Goal: Task Accomplishment & Management: Manage account settings

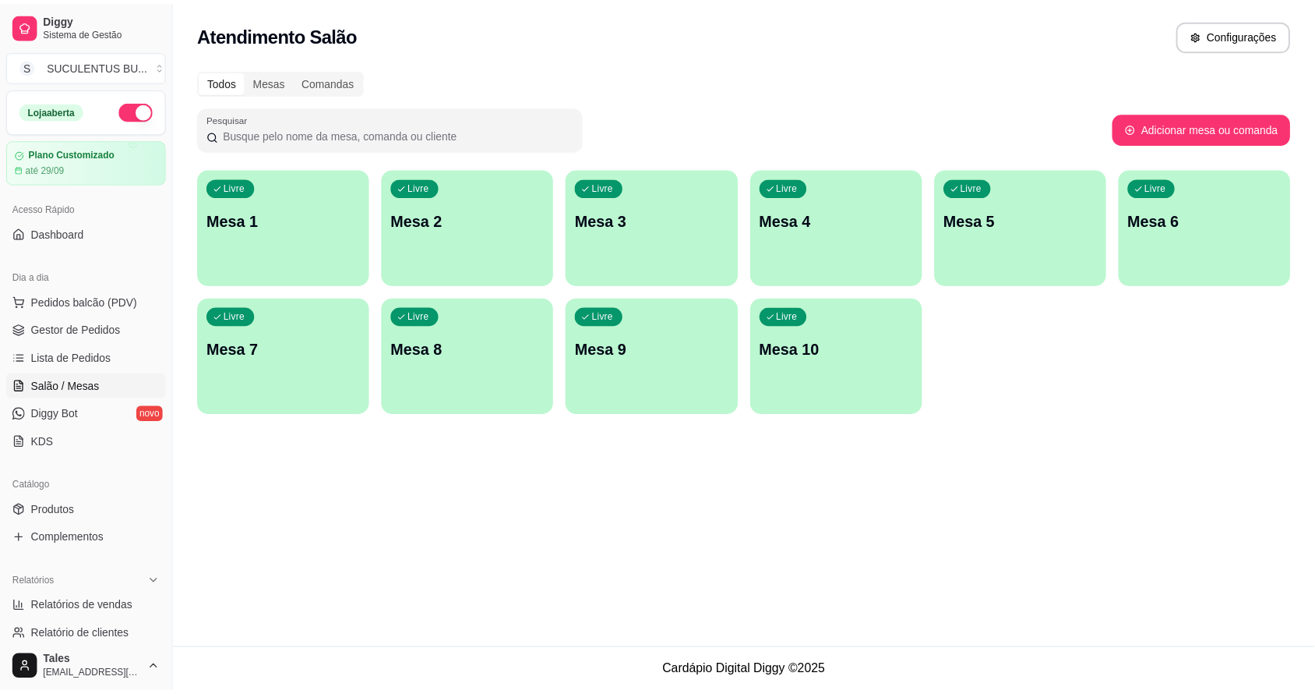
scroll to position [135, 0]
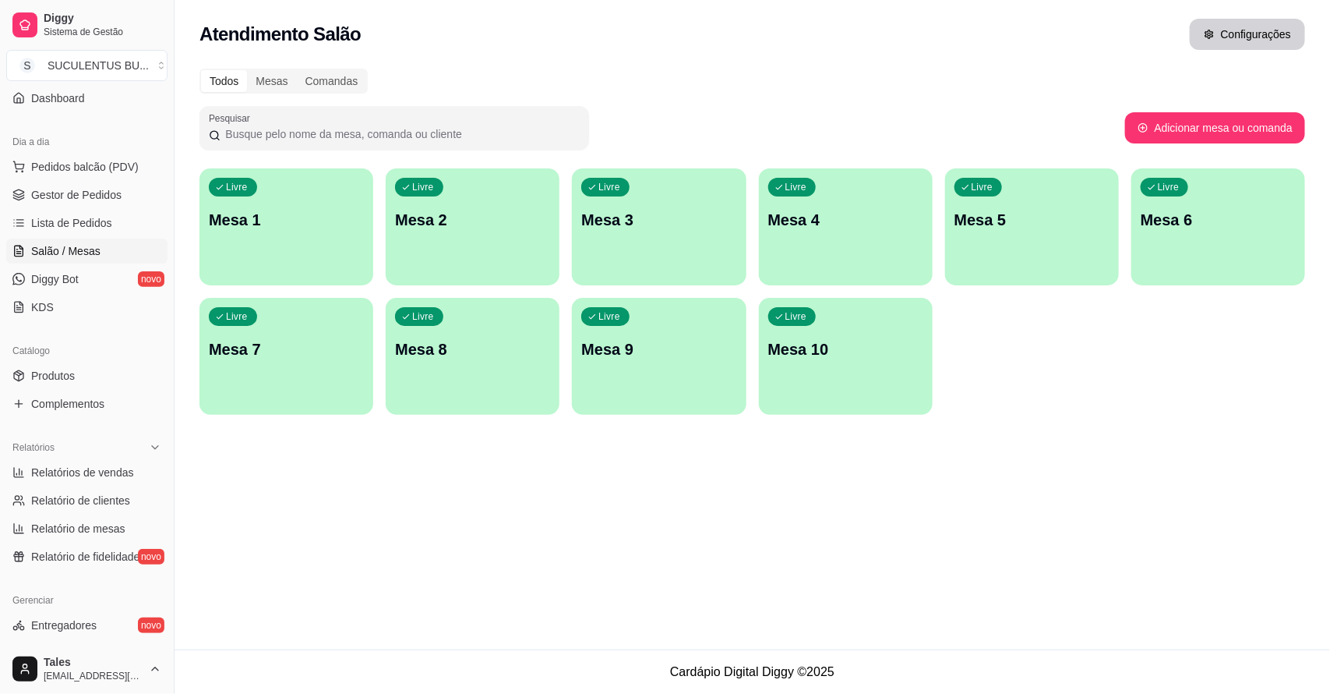
click at [1247, 40] on button "Configurações" at bounding box center [1247, 34] width 115 height 31
click at [106, 191] on span "Gestor de Pedidos" at bounding box center [76, 195] width 90 height 16
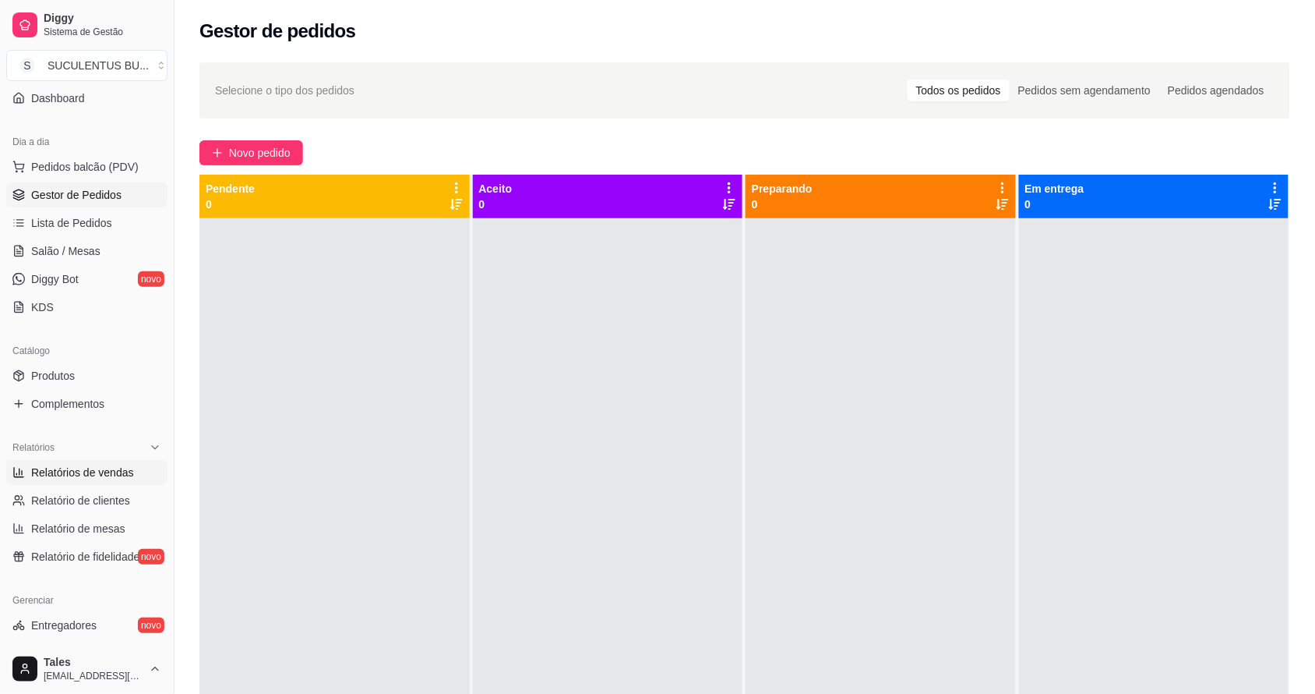
click at [103, 471] on span "Relatórios de vendas" at bounding box center [82, 472] width 103 height 16
select select "ALL"
select select "0"
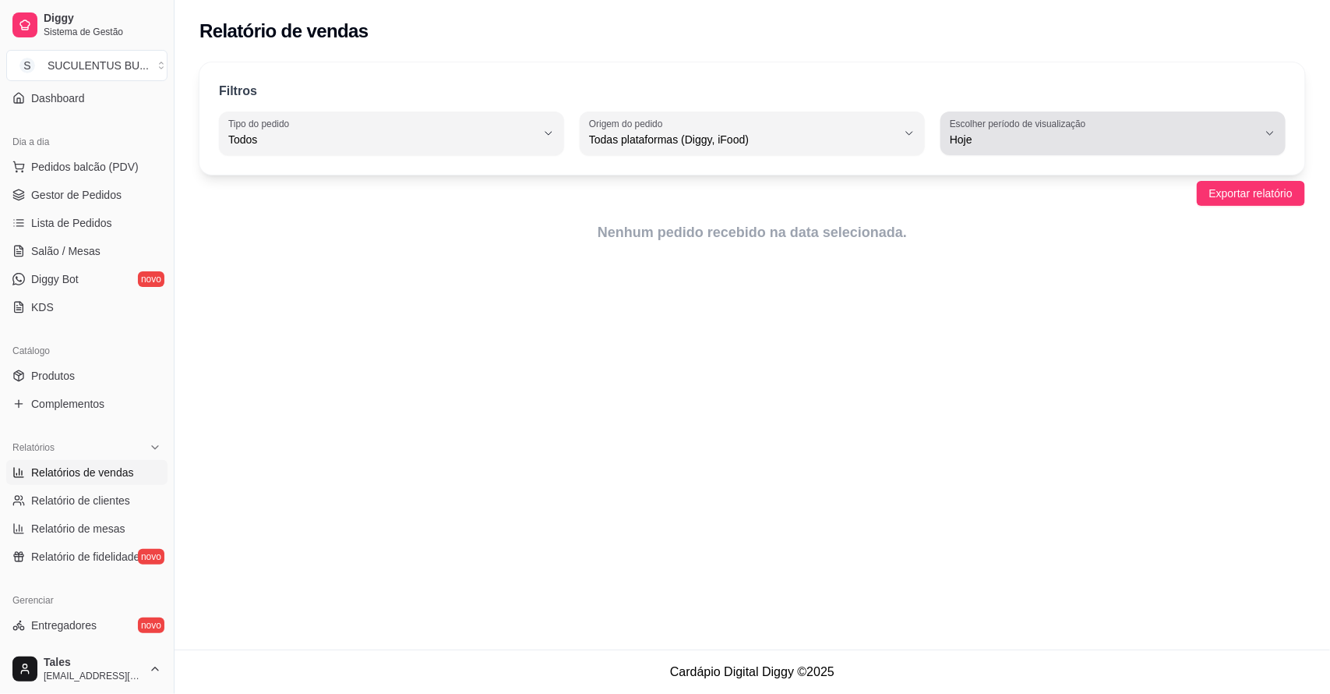
click at [1047, 145] on span "Hoje" at bounding box center [1104, 140] width 308 height 16
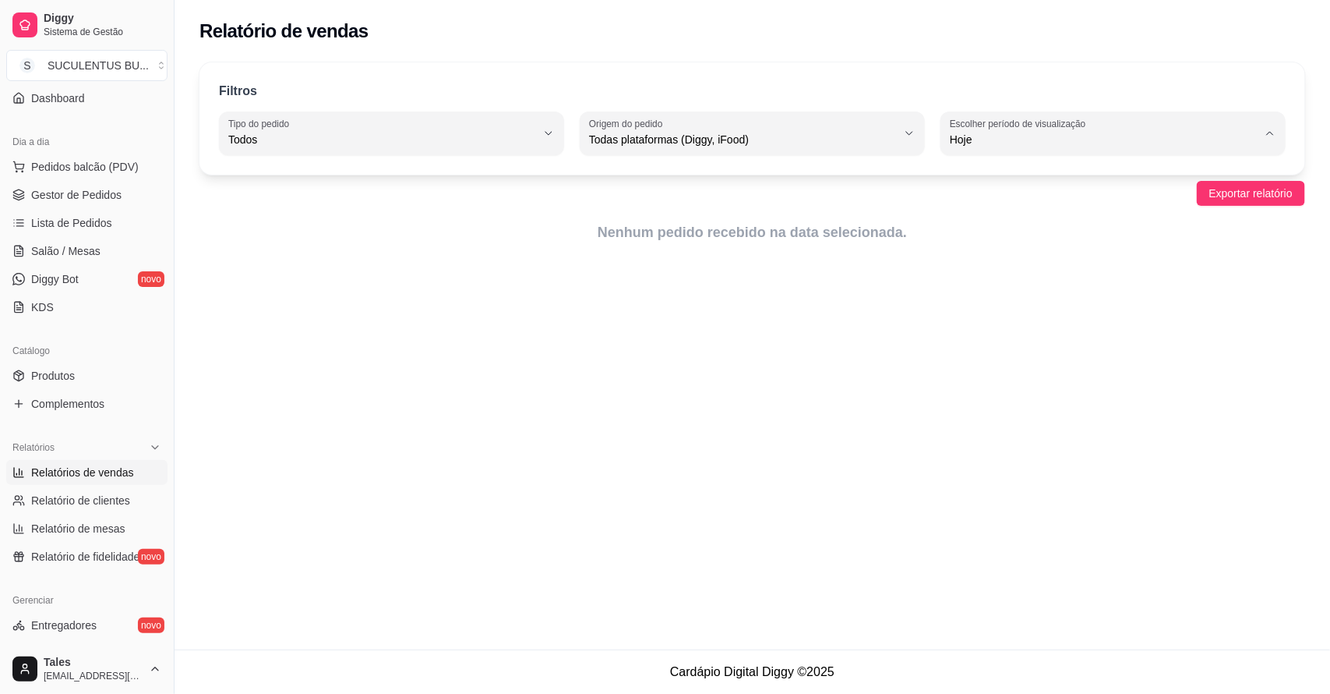
click at [1019, 203] on span "Ontem" at bounding box center [1105, 202] width 292 height 15
type input "1"
select select "1"
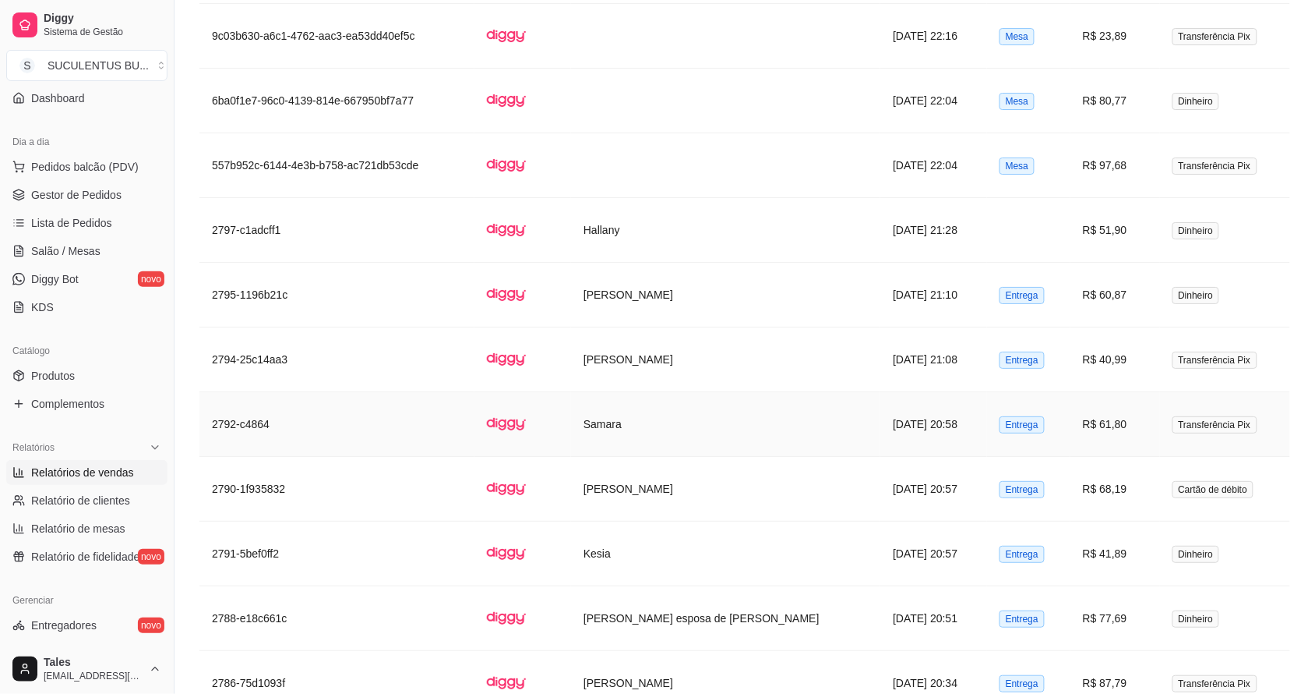
scroll to position [1717, 0]
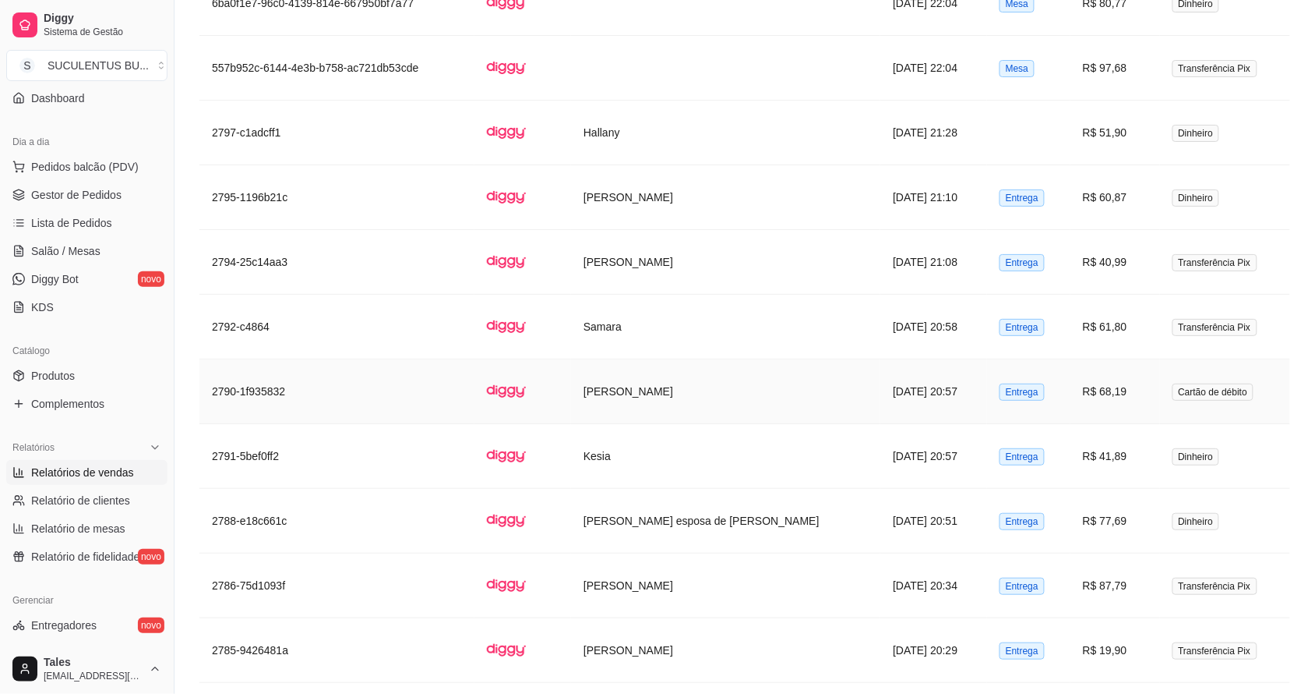
click at [662, 397] on td "[PERSON_NAME]" at bounding box center [725, 391] width 309 height 65
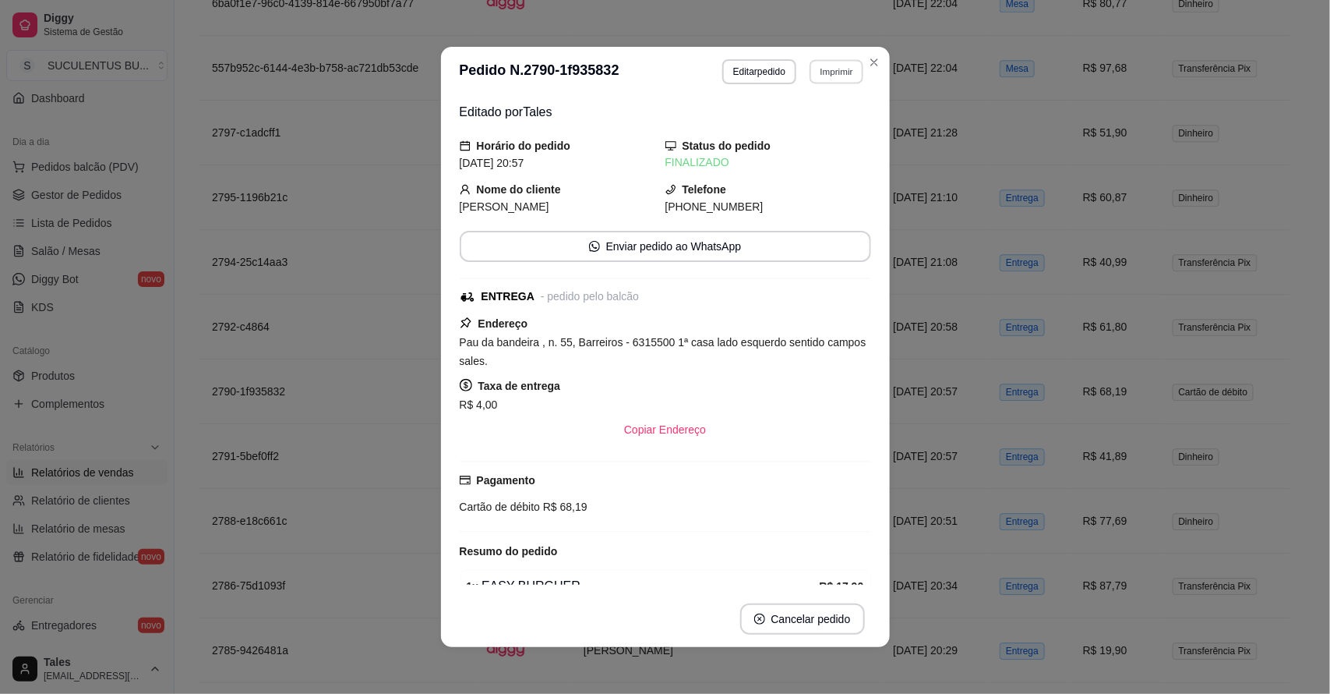
click at [828, 79] on button "Imprimir" at bounding box center [837, 71] width 54 height 24
click at [805, 162] on button "IMPRESSORA CAIXA" at bounding box center [795, 159] width 125 height 24
click at [831, 76] on button "Imprimir" at bounding box center [837, 71] width 54 height 24
click at [822, 125] on button "IMPRESSORA COZINHA" at bounding box center [795, 127] width 129 height 25
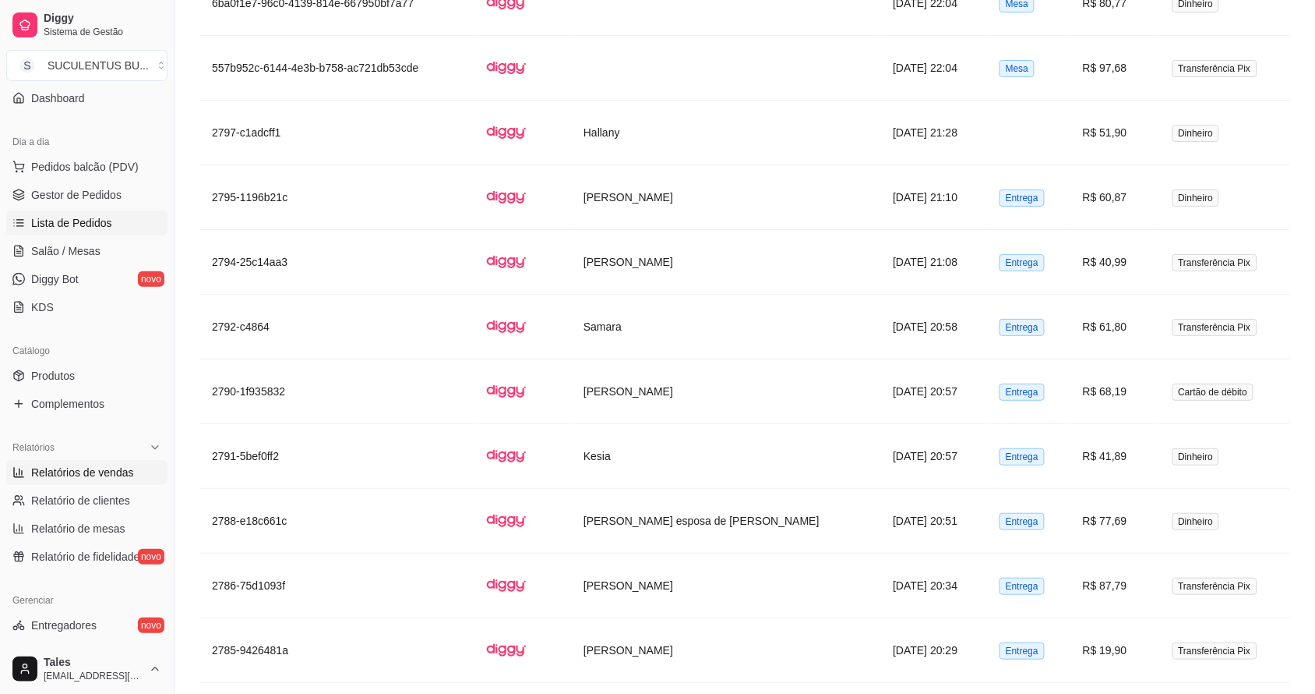
click at [76, 217] on span "Lista de Pedidos" at bounding box center [71, 223] width 81 height 16
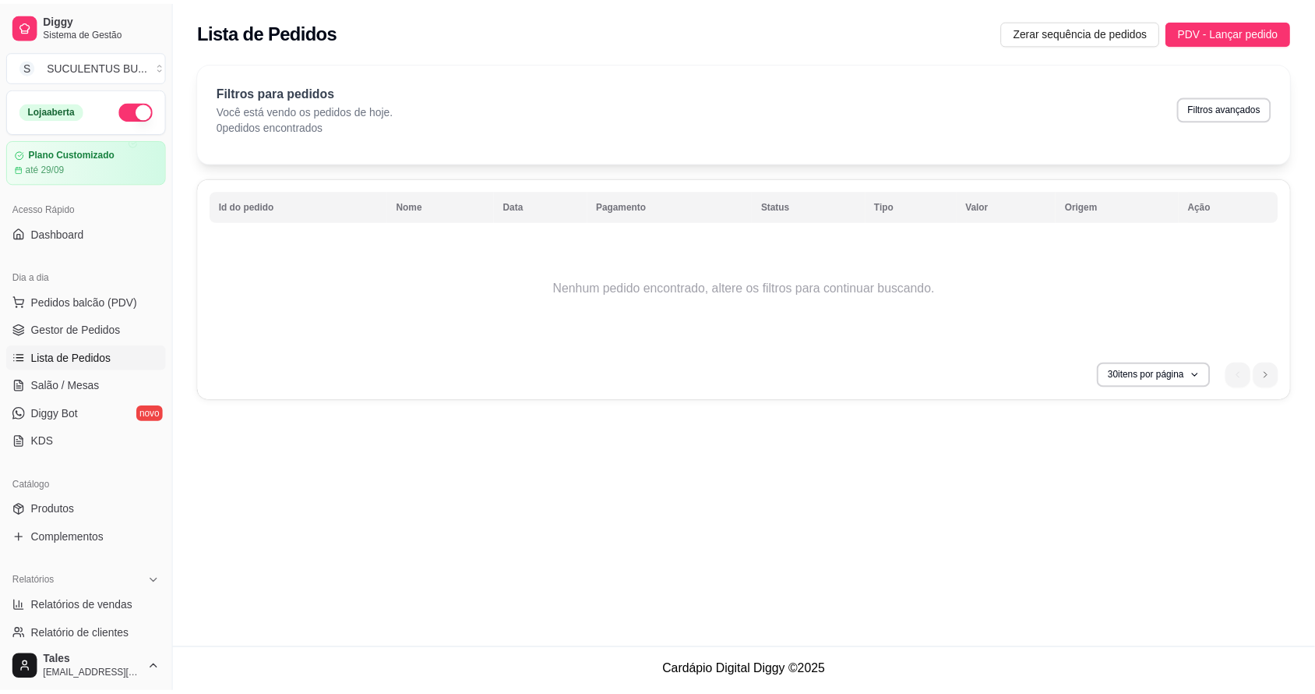
scroll to position [427, 0]
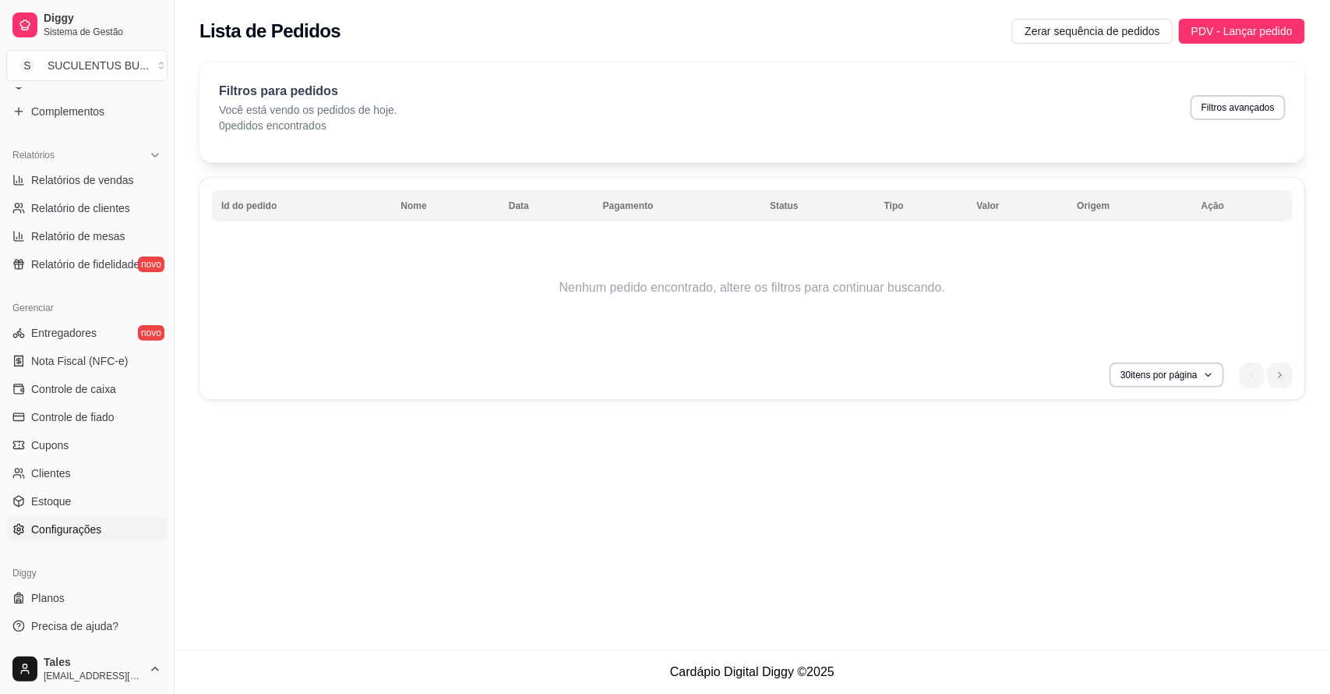
click at [79, 524] on span "Configurações" at bounding box center [66, 529] width 70 height 16
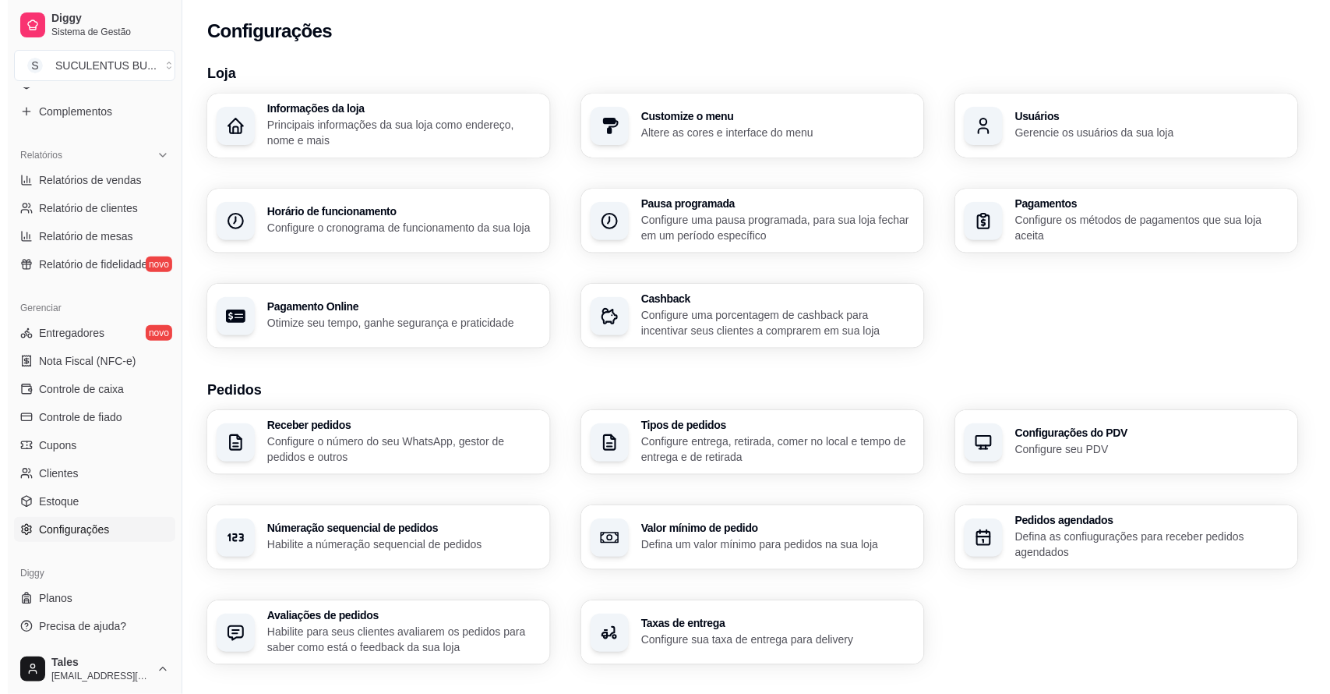
scroll to position [398, 0]
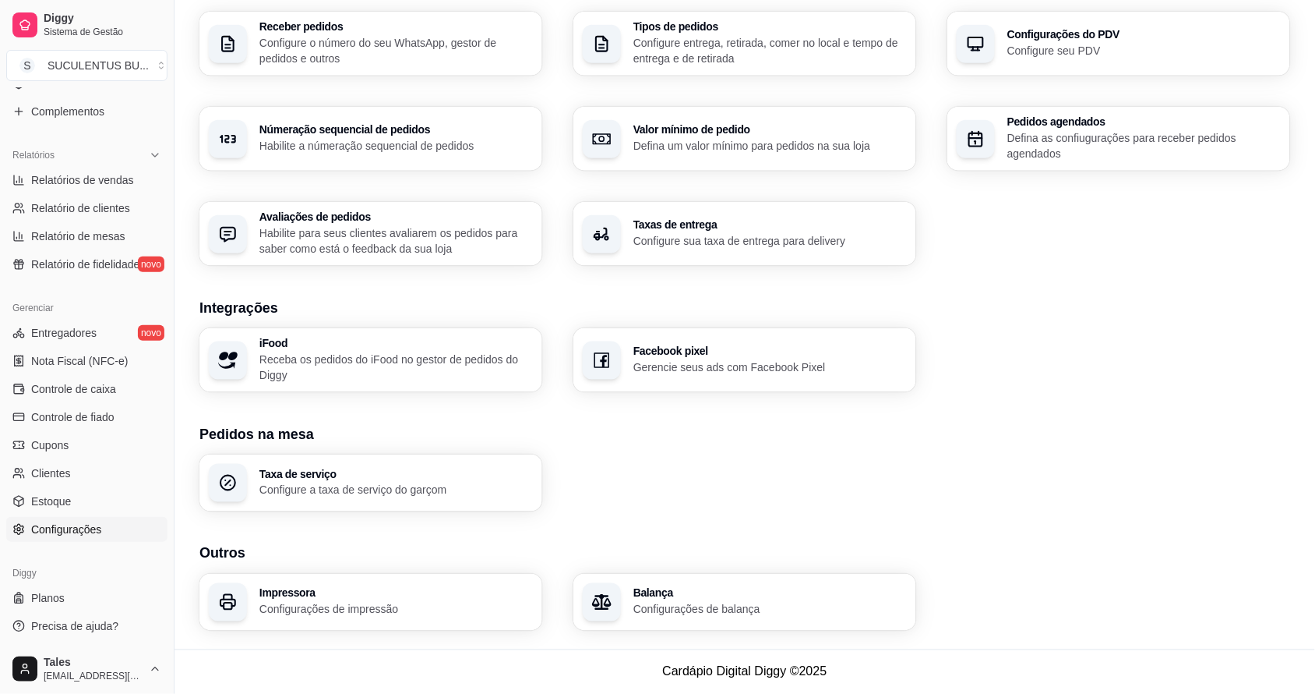
click at [349, 609] on p "Configurações de impressão" at bounding box center [396, 610] width 274 height 16
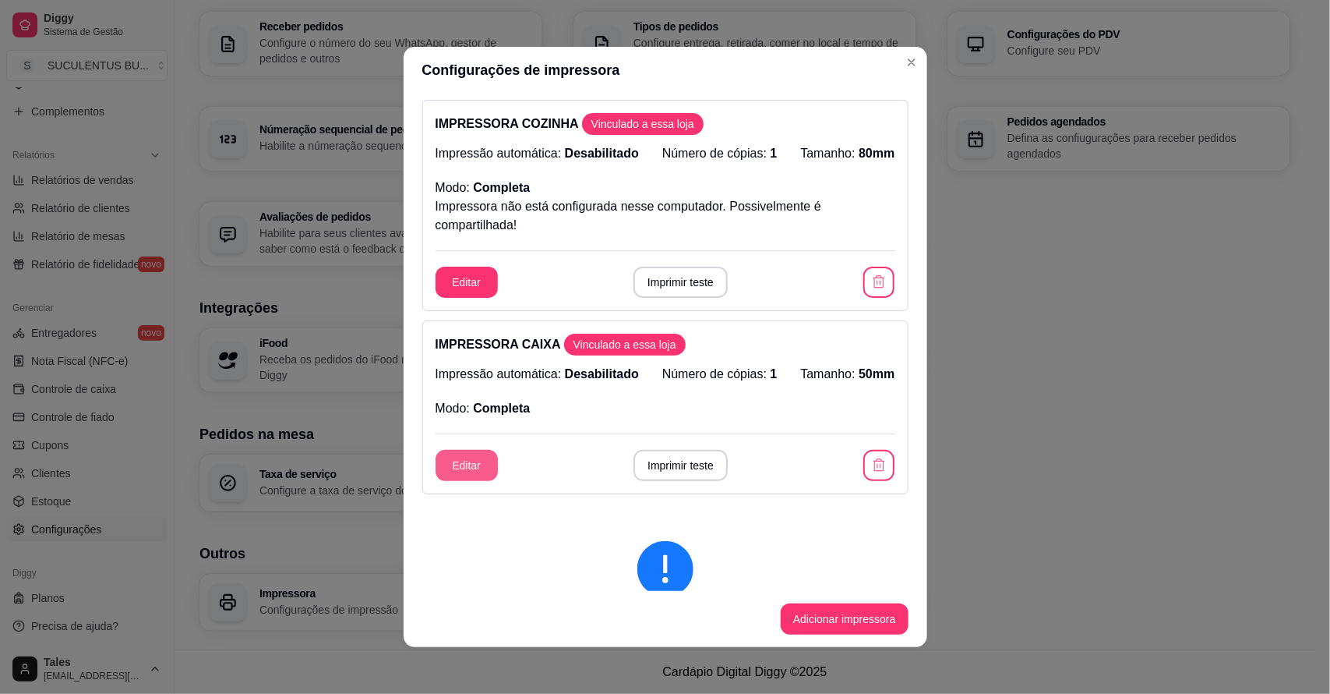
click at [471, 472] on button "Editar" at bounding box center [467, 465] width 62 height 31
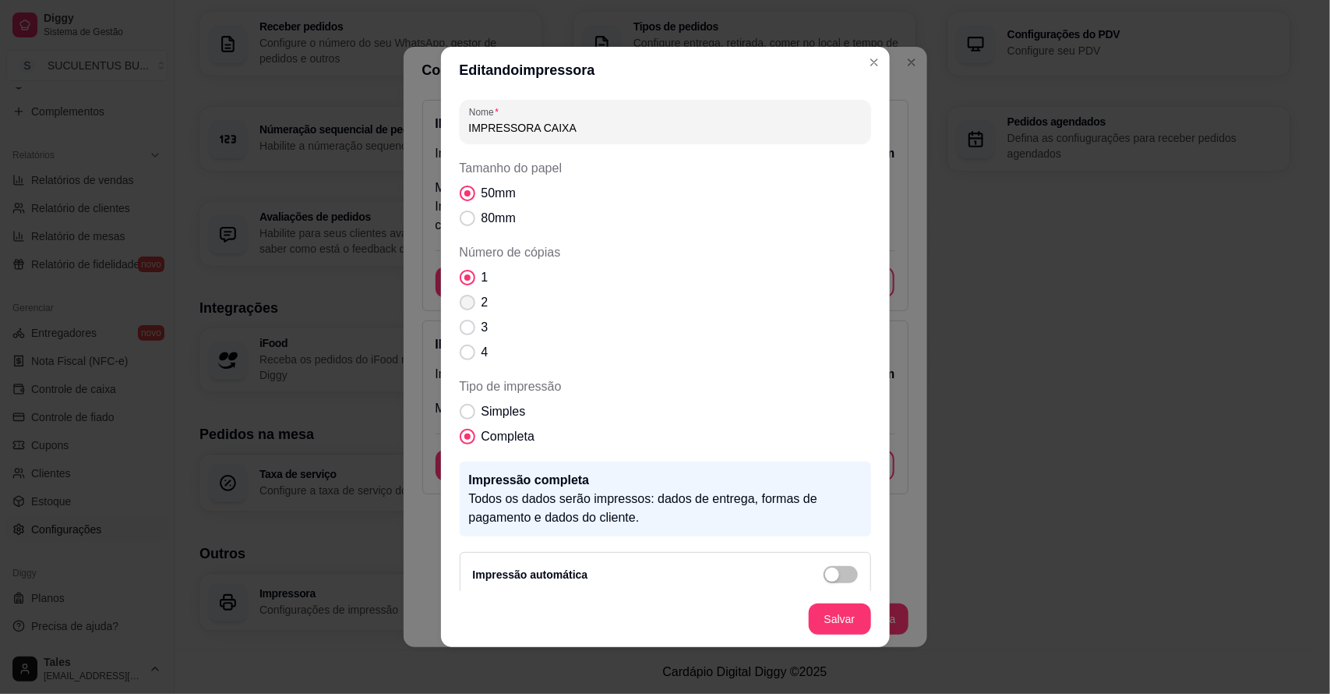
click at [460, 302] on span "Número de cópias" at bounding box center [468, 303] width 16 height 16
click at [460, 305] on input "2" at bounding box center [464, 310] width 10 height 10
radio input "true"
